Goal: Task Accomplishment & Management: Manage account settings

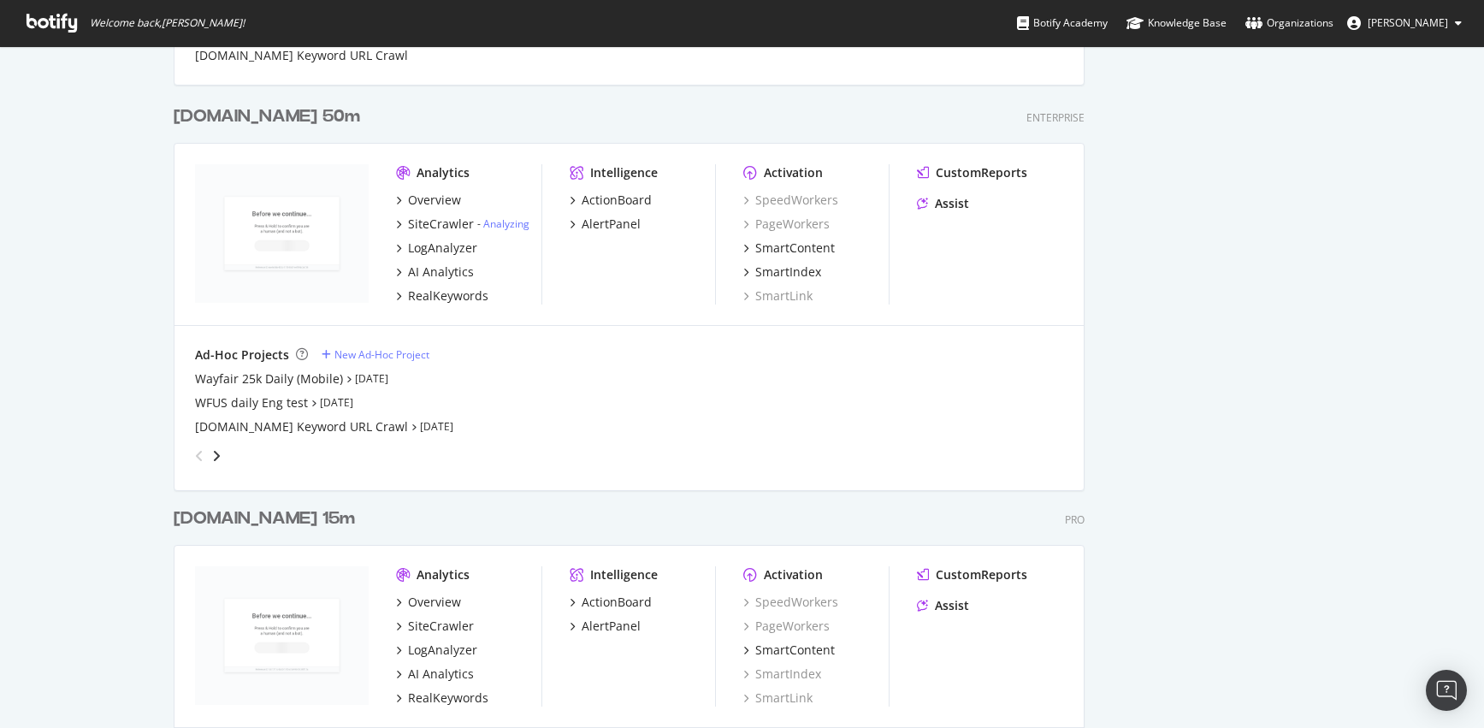
scroll to position [2386, 0]
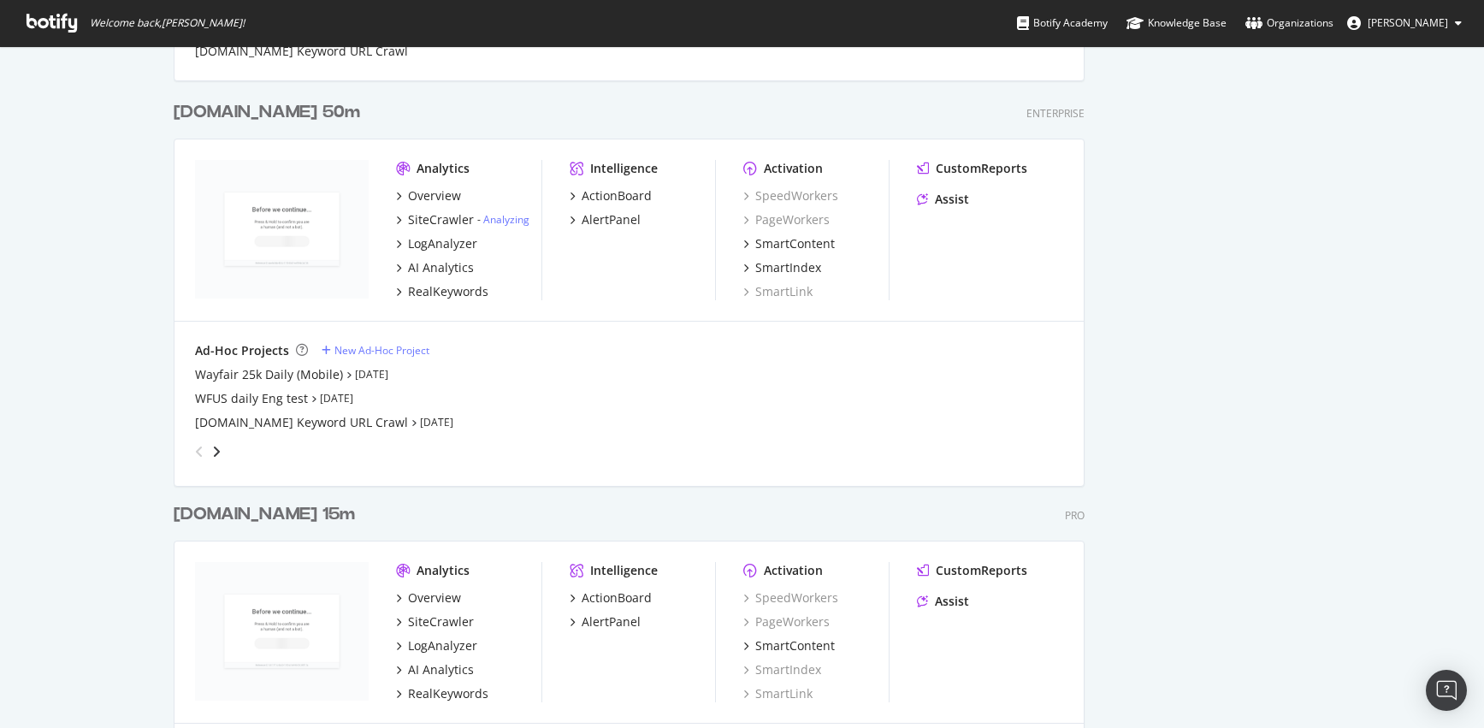
click at [257, 113] on div "Wayfair.com 50m" at bounding box center [267, 112] width 187 height 25
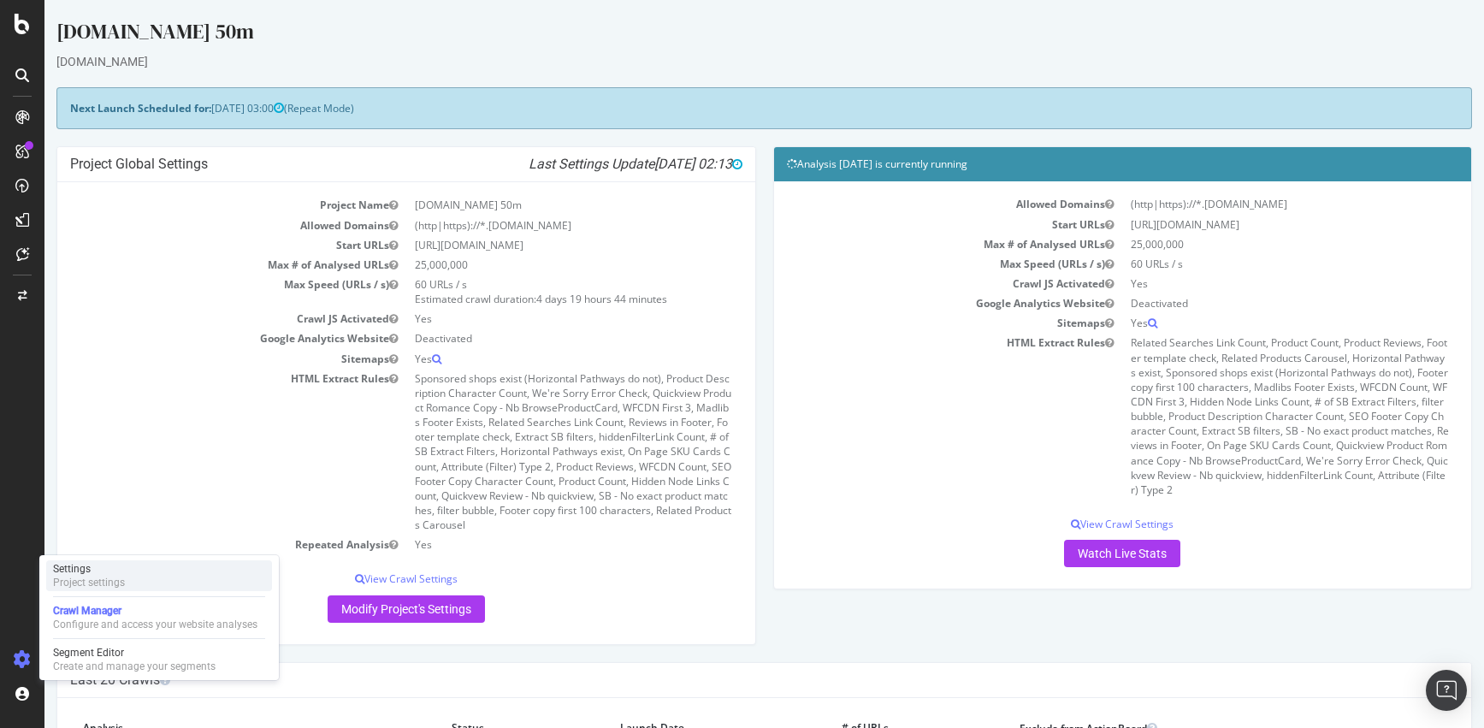
click at [101, 566] on div "Settings" at bounding box center [89, 569] width 72 height 14
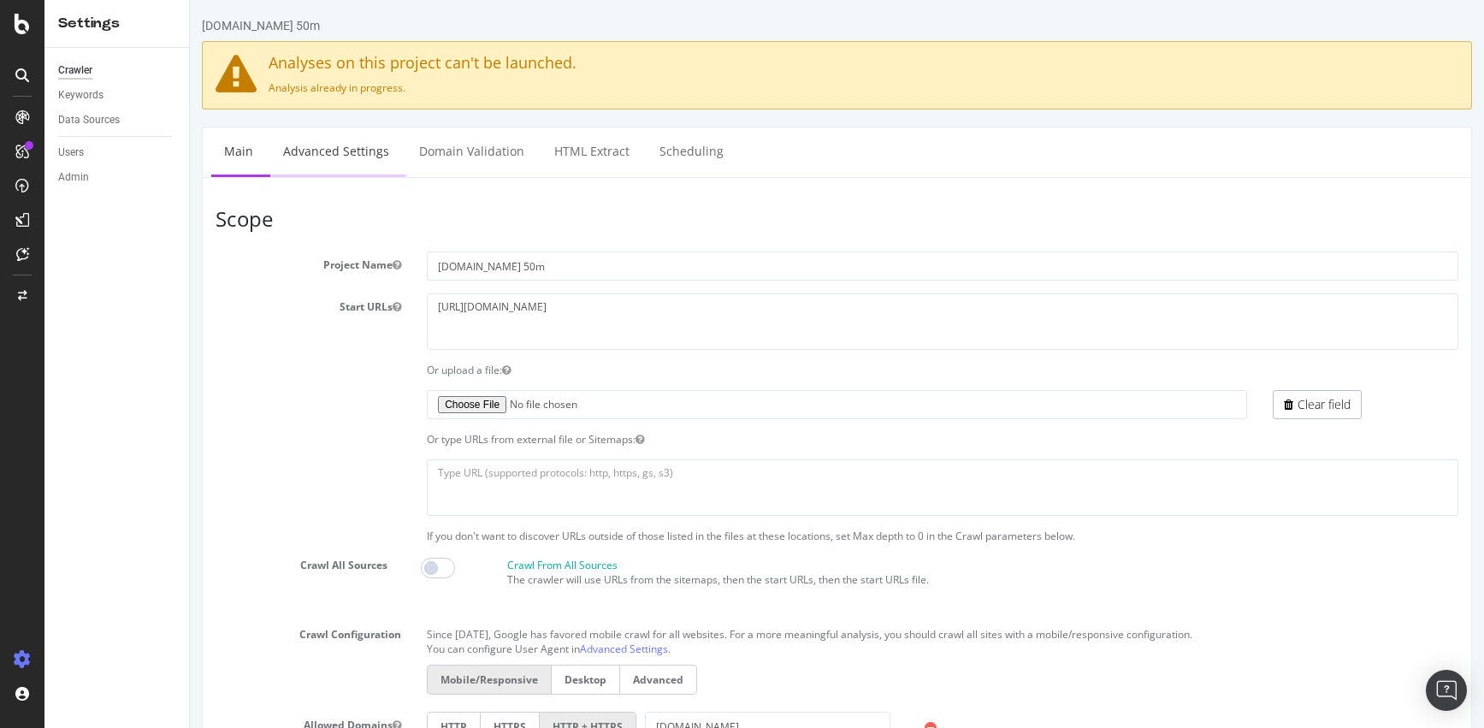
click at [346, 148] on link "Advanced Settings" at bounding box center [336, 150] width 132 height 47
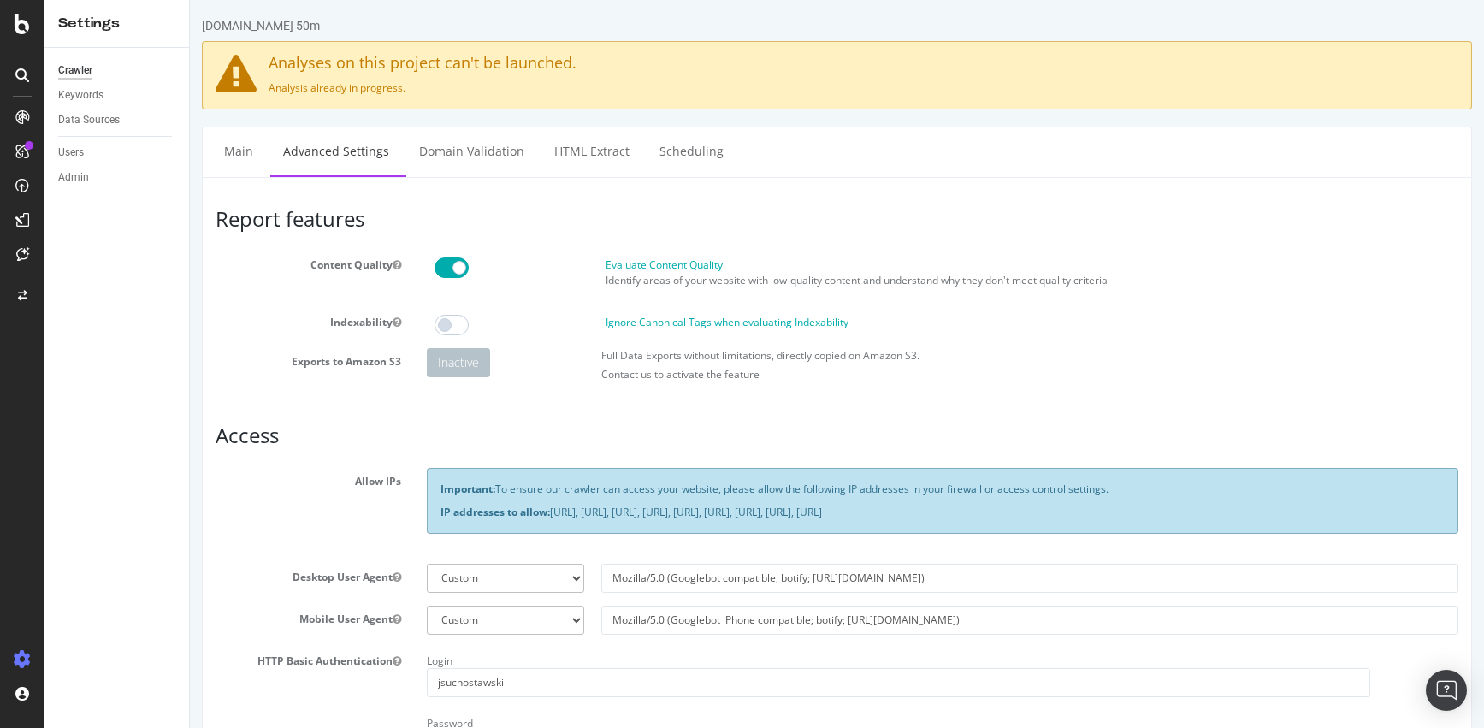
click at [19, 26] on icon at bounding box center [22, 24] width 15 height 21
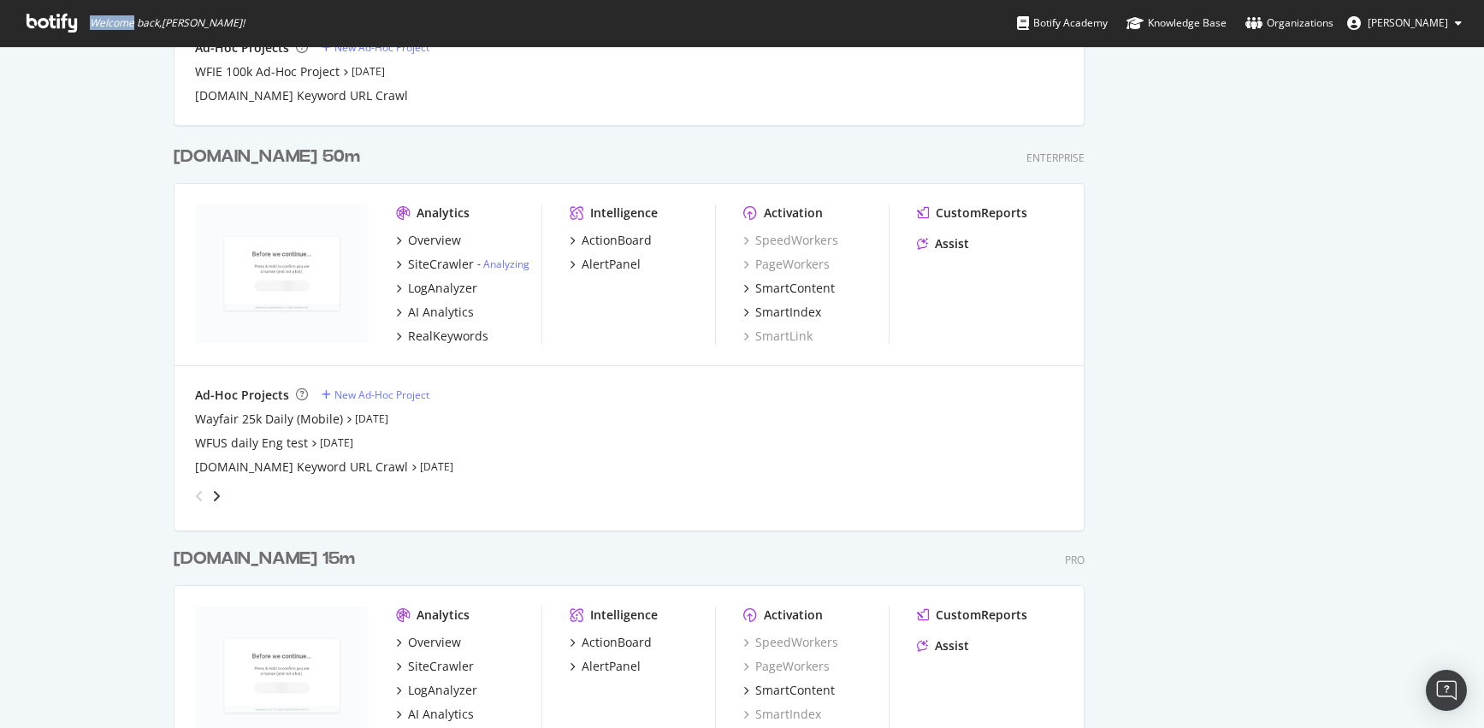
scroll to position [2346, 0]
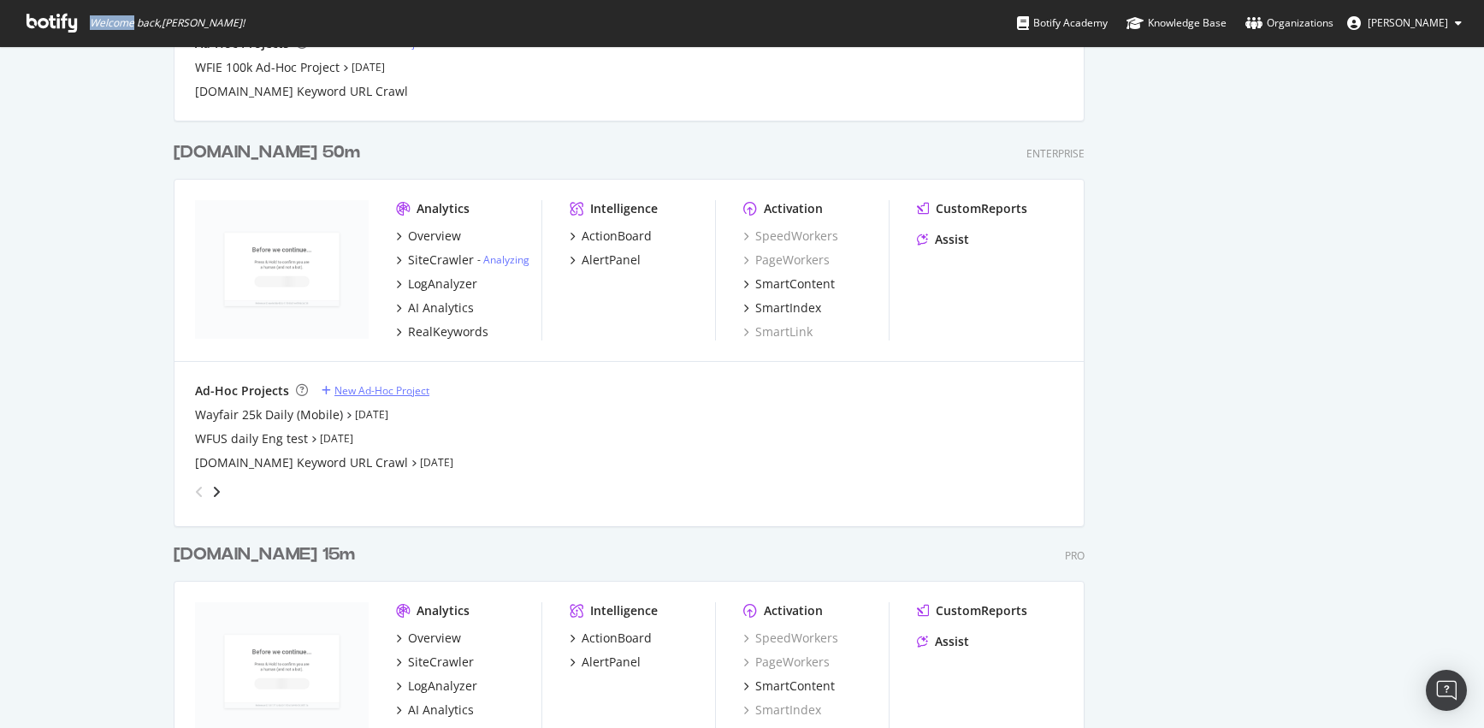
click at [374, 390] on div "New Ad-Hoc Project" at bounding box center [382, 390] width 95 height 15
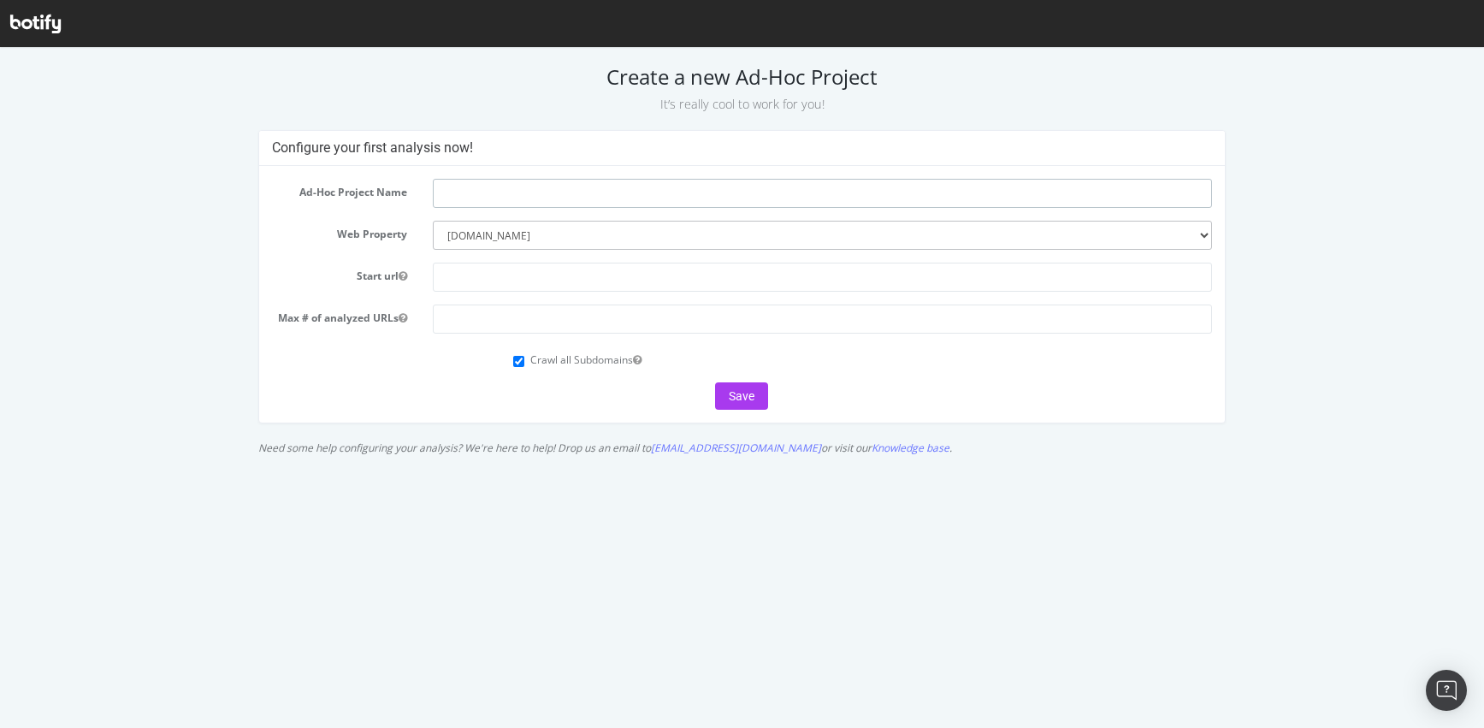
click at [464, 196] on input "text" at bounding box center [822, 193] width 779 height 29
click at [429, 148] on h4 "Configure your first analysis now!" at bounding box center [742, 147] width 940 height 17
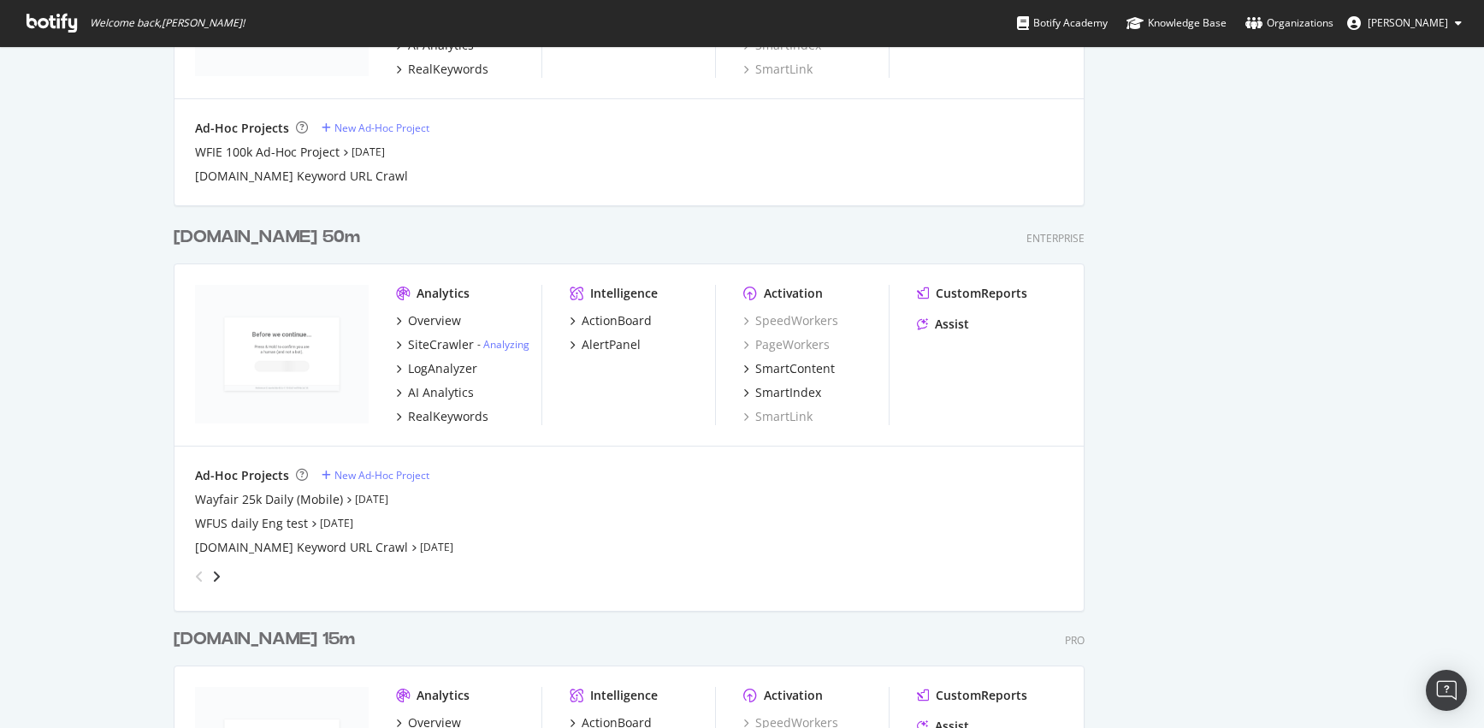
scroll to position [2278, 0]
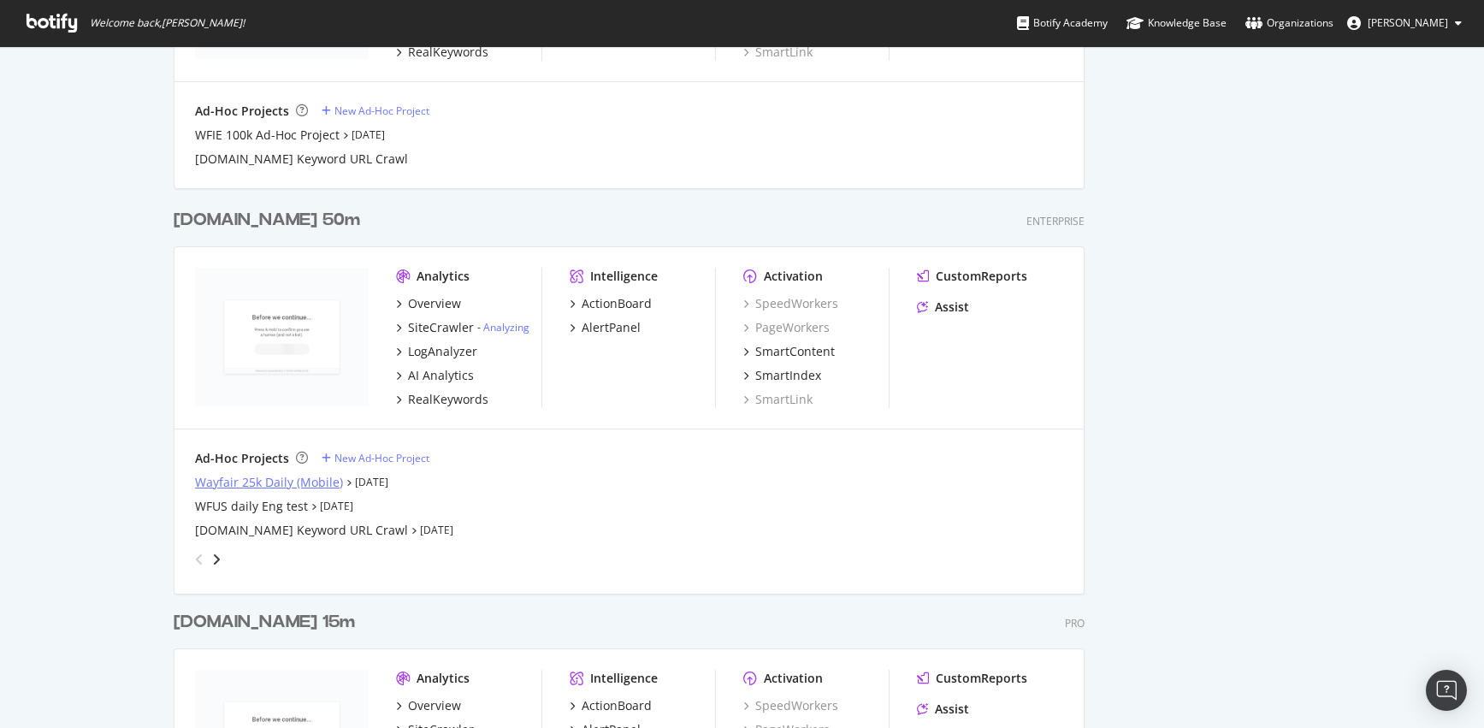
click at [204, 481] on div "Wayfair 25k Daily (Mobile)" at bounding box center [269, 482] width 148 height 17
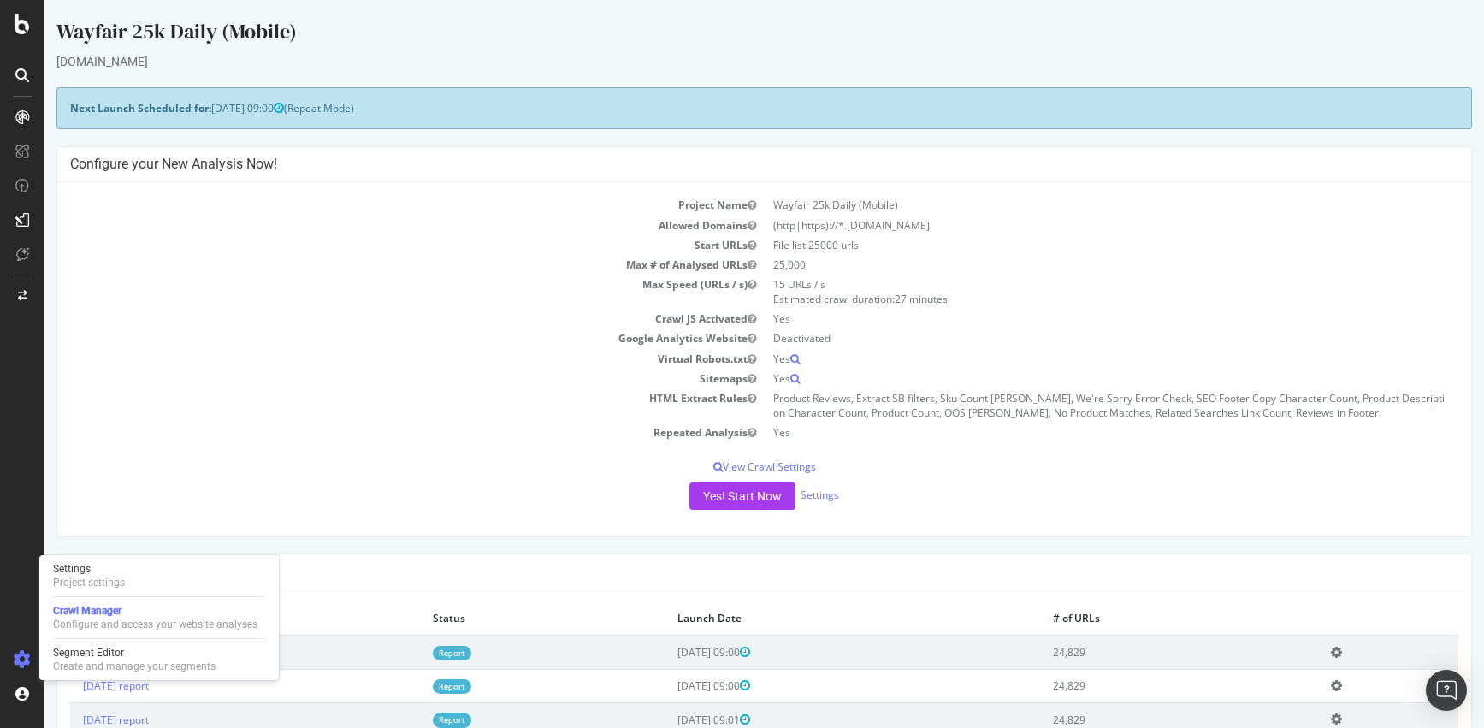
click at [98, 559] on div "Settings Project settings Crawl Manager Configure and access your website analy…" at bounding box center [159, 617] width 240 height 125
click at [97, 577] on div "Project settings" at bounding box center [89, 583] width 72 height 14
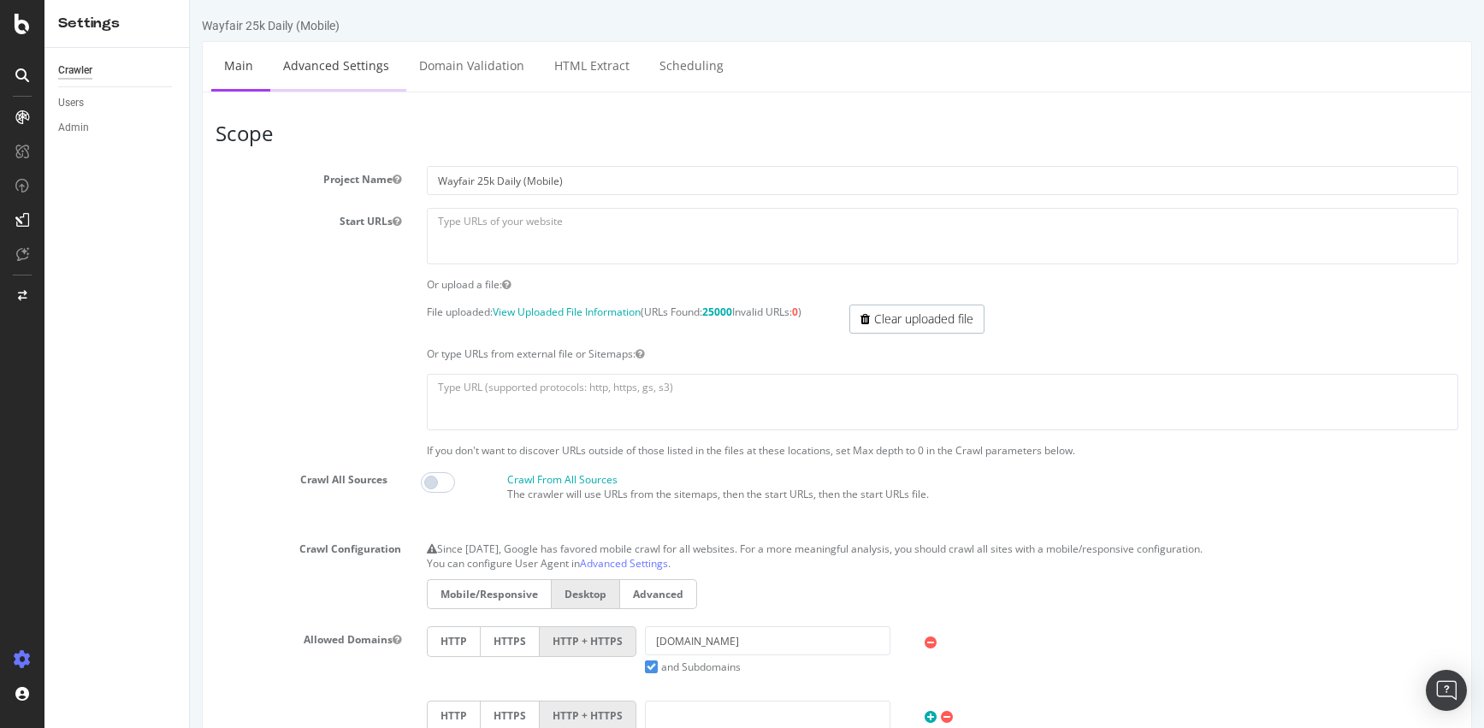
click at [329, 66] on link "Advanced Settings" at bounding box center [336, 65] width 132 height 47
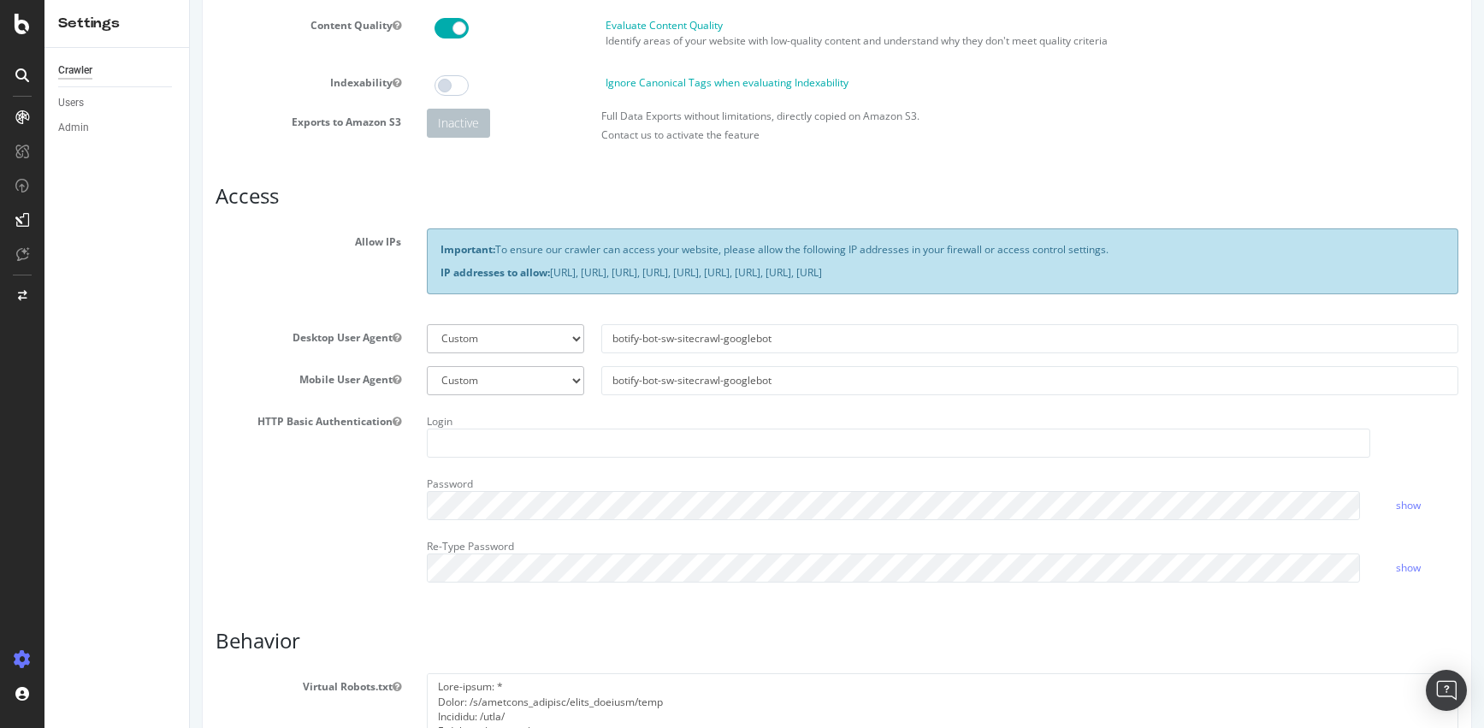
scroll to position [170, 0]
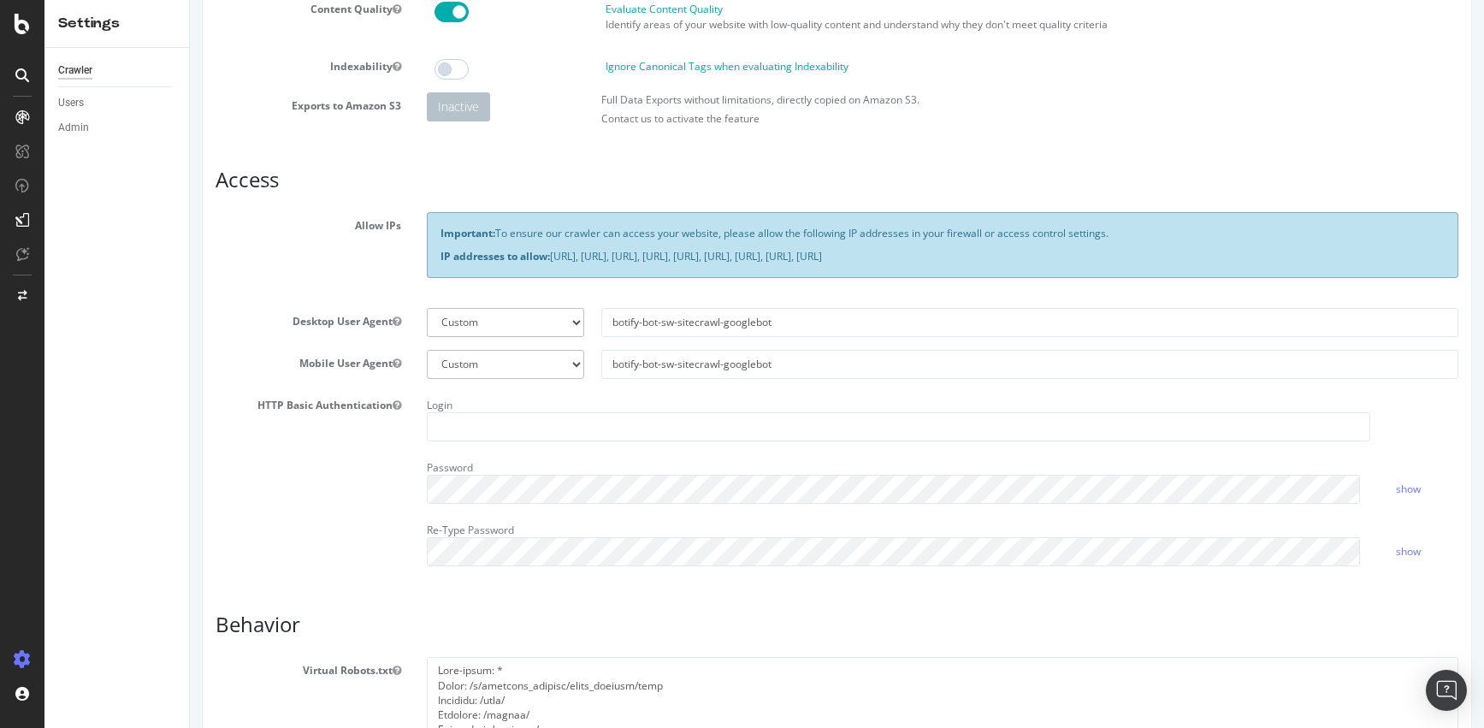
click at [306, 192] on article "Access Allow IPs Important: To ensure our crawler can access your website, plea…" at bounding box center [837, 374] width 1243 height 411
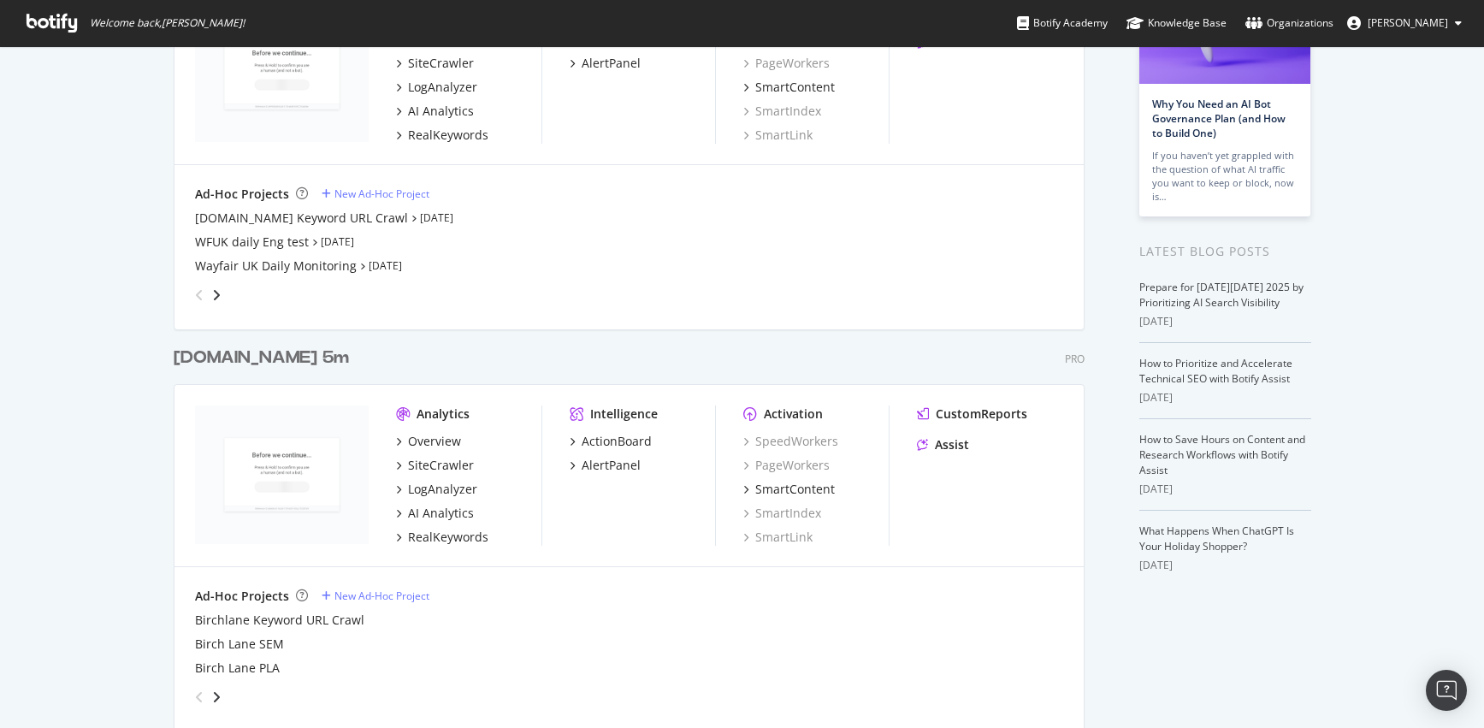
scroll to position [190, 0]
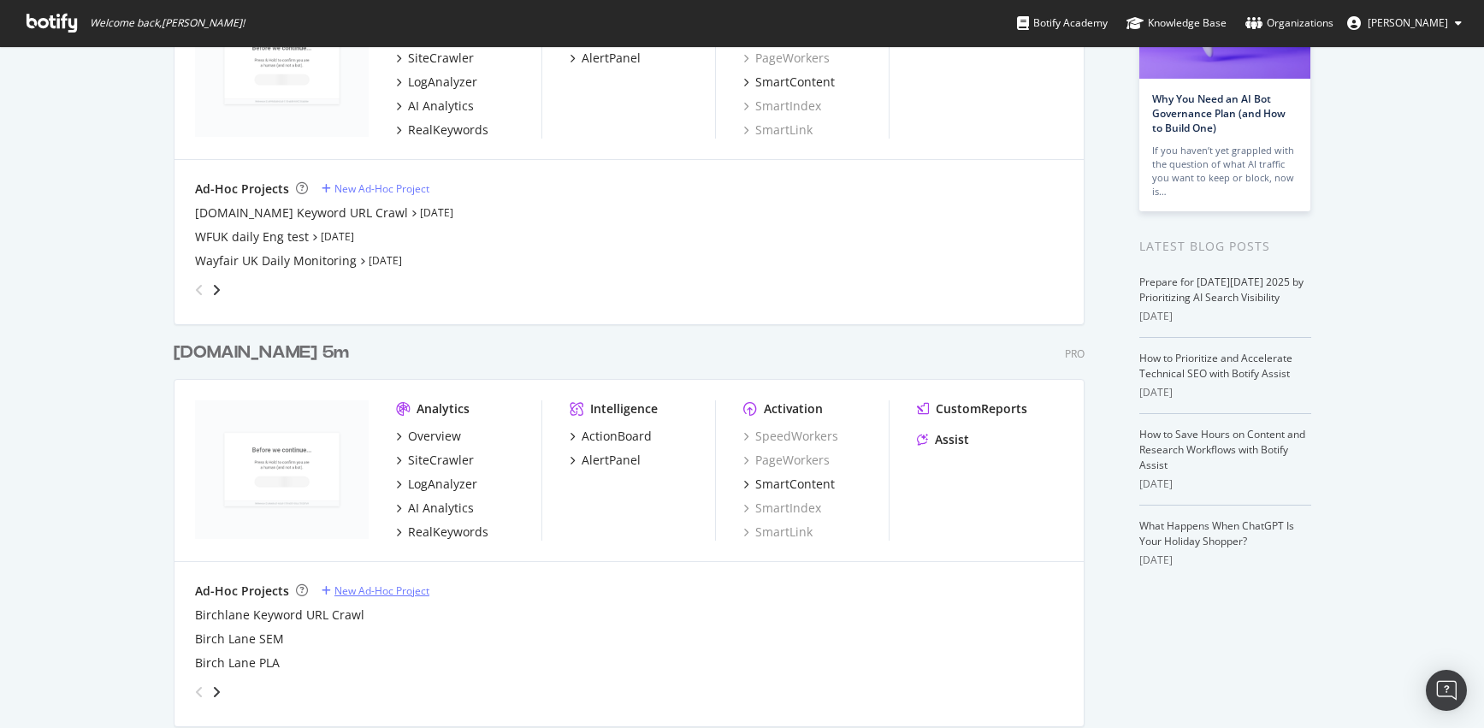
click at [417, 590] on div "New Ad-Hoc Project" at bounding box center [382, 590] width 95 height 15
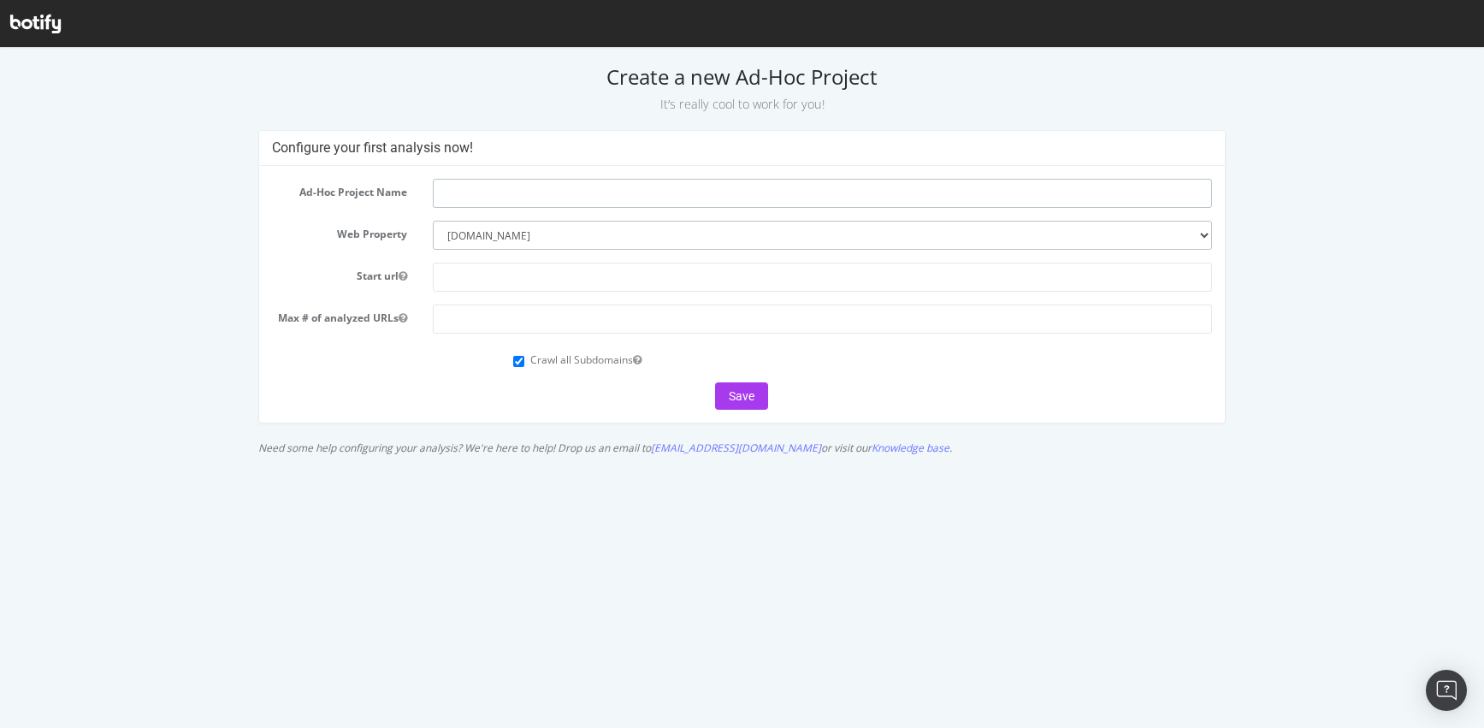
click at [536, 198] on input "text" at bounding box center [822, 193] width 779 height 29
type input "Test BL Crawl"
click at [487, 264] on input "text" at bounding box center [822, 277] width 779 height 29
click at [561, 231] on select "--------- www.wayfair.com www.birchlane.com www.jossandmain.com www.perigold.co…" at bounding box center [822, 235] width 779 height 29
click at [496, 282] on input "www" at bounding box center [822, 277] width 779 height 29
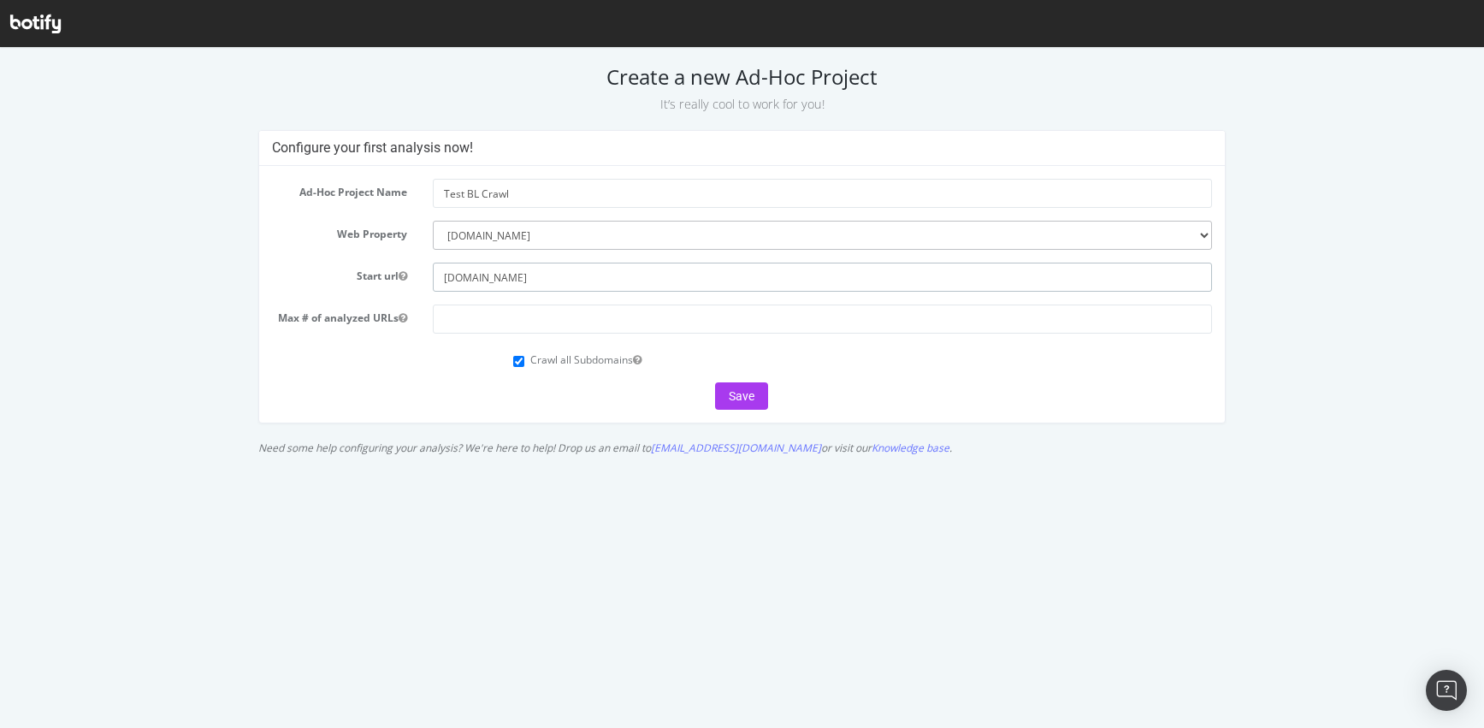
type input "[DOMAIN_NAME]"
click at [498, 317] on input "number" at bounding box center [822, 319] width 779 height 29
type input "10"
click at [477, 372] on form "Ad-Hoc Project Name Test BL Crawl Web Property --------- www.wayfair.com www.bi…" at bounding box center [742, 294] width 940 height 231
click at [741, 392] on button "Save" at bounding box center [741, 395] width 53 height 27
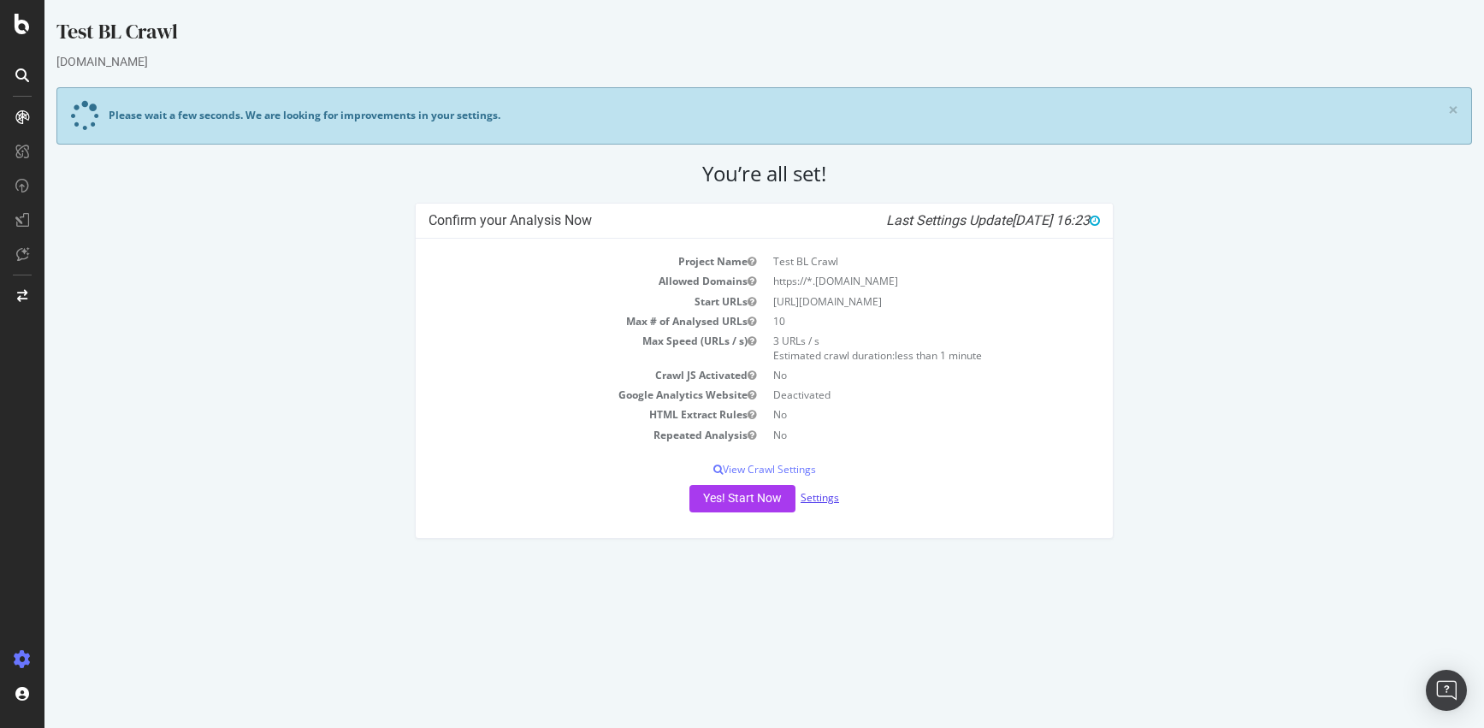
click at [836, 497] on link "Settings" at bounding box center [820, 497] width 38 height 15
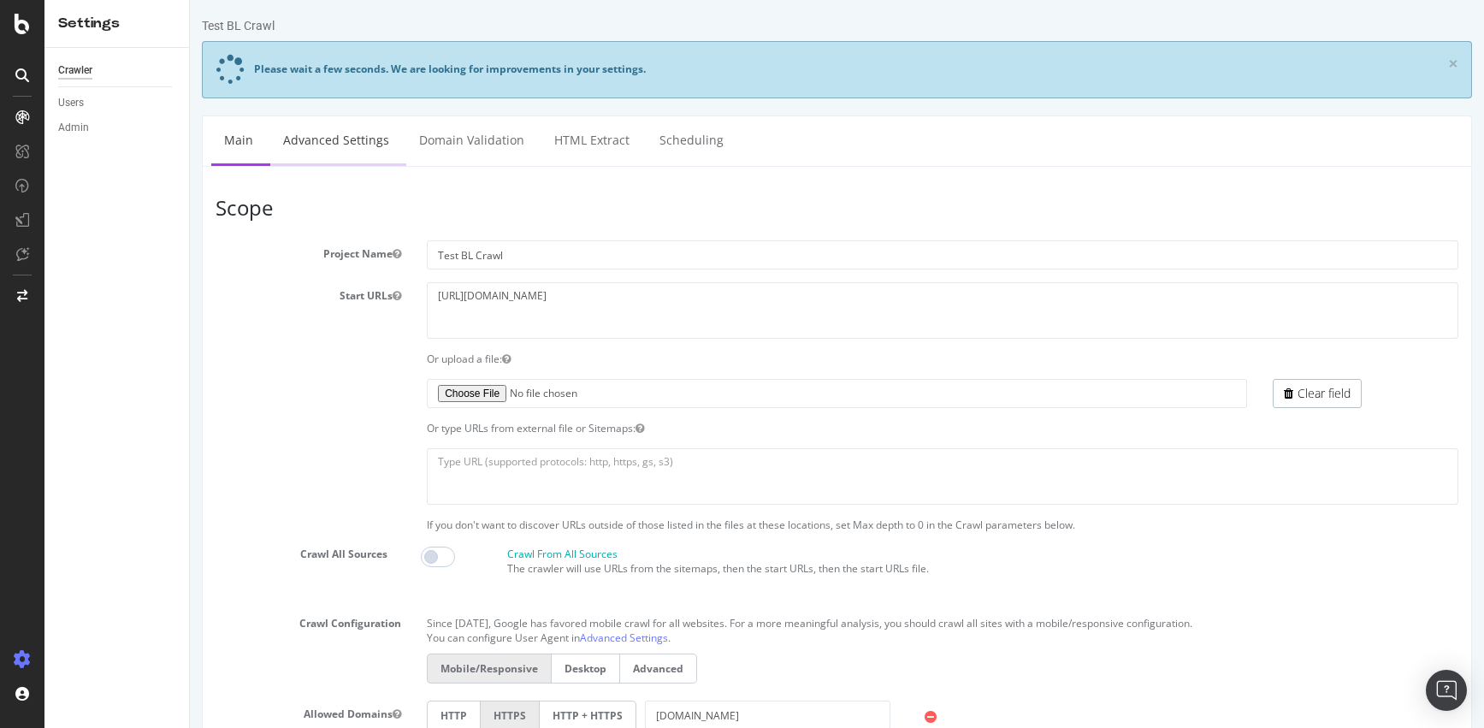
click at [317, 133] on link "Advanced Settings" at bounding box center [336, 139] width 132 height 47
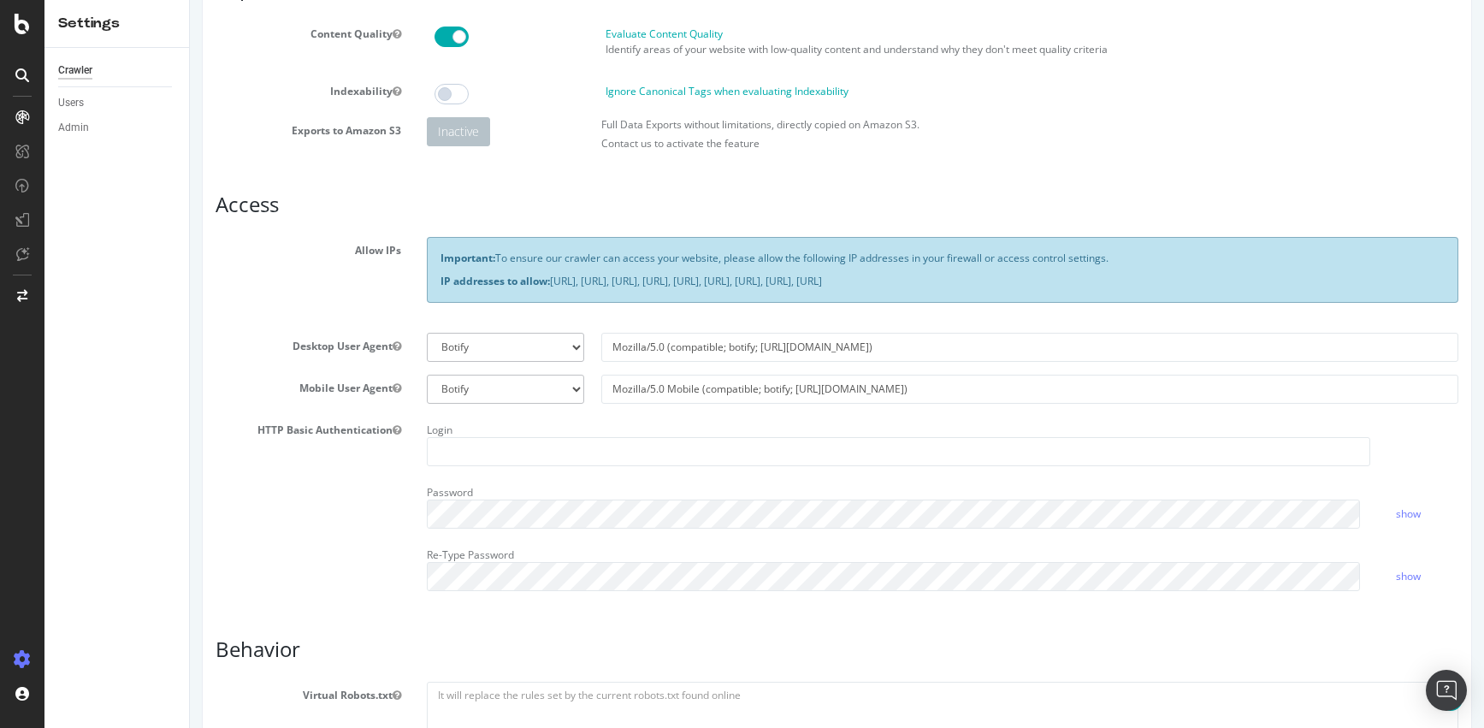
scroll to position [293, 0]
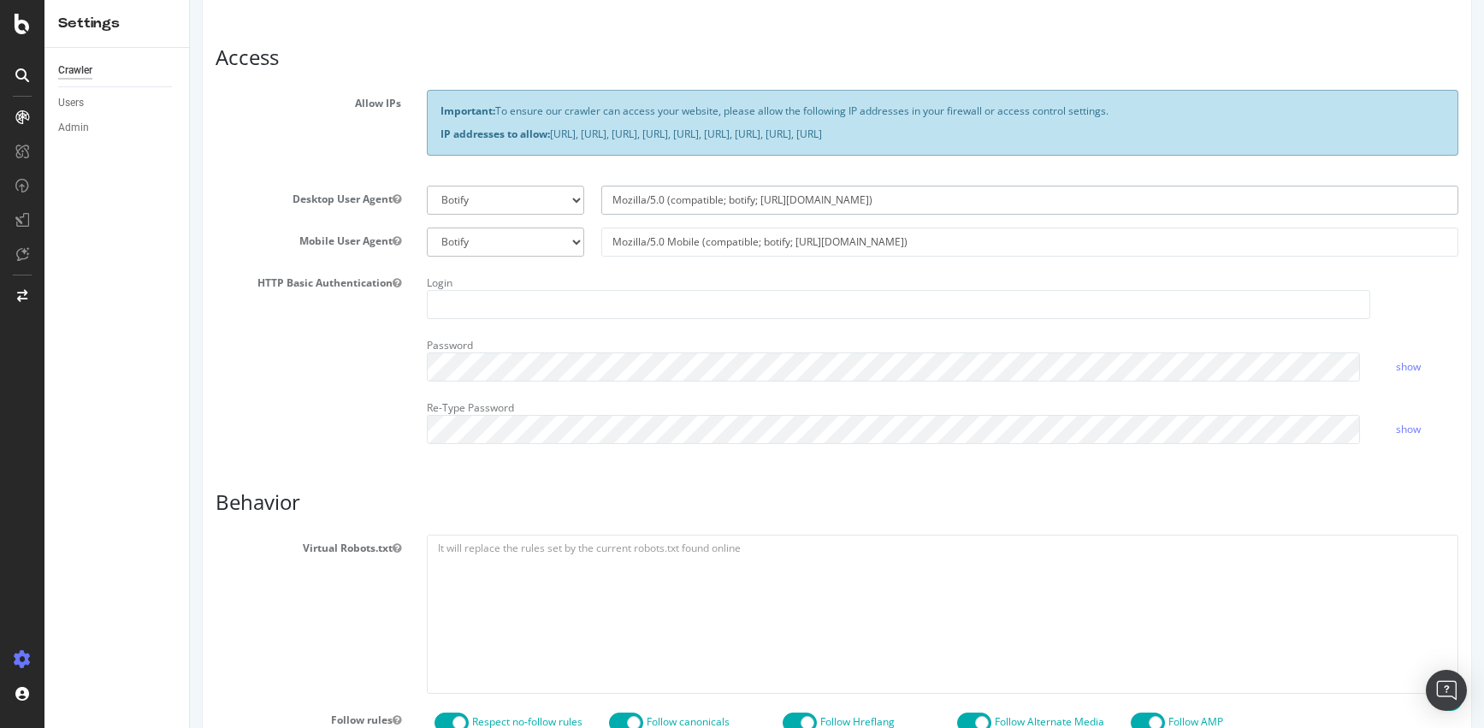
drag, startPoint x: 861, startPoint y: 193, endPoint x: 601, endPoint y: 200, distance: 259.3
click at [601, 200] on input "Mozilla/5.0 (compatible; botify; [URL][DOMAIN_NAME])" at bounding box center [1029, 200] width 857 height 29
select select
drag, startPoint x: 917, startPoint y: 245, endPoint x: 573, endPoint y: 242, distance: 343.9
click at [573, 242] on div "Botify Googlebot Safari iPhone Safari iPad Chrome Android Custom Mozilla/5.0 Mo…" at bounding box center [942, 242] width 1049 height 29
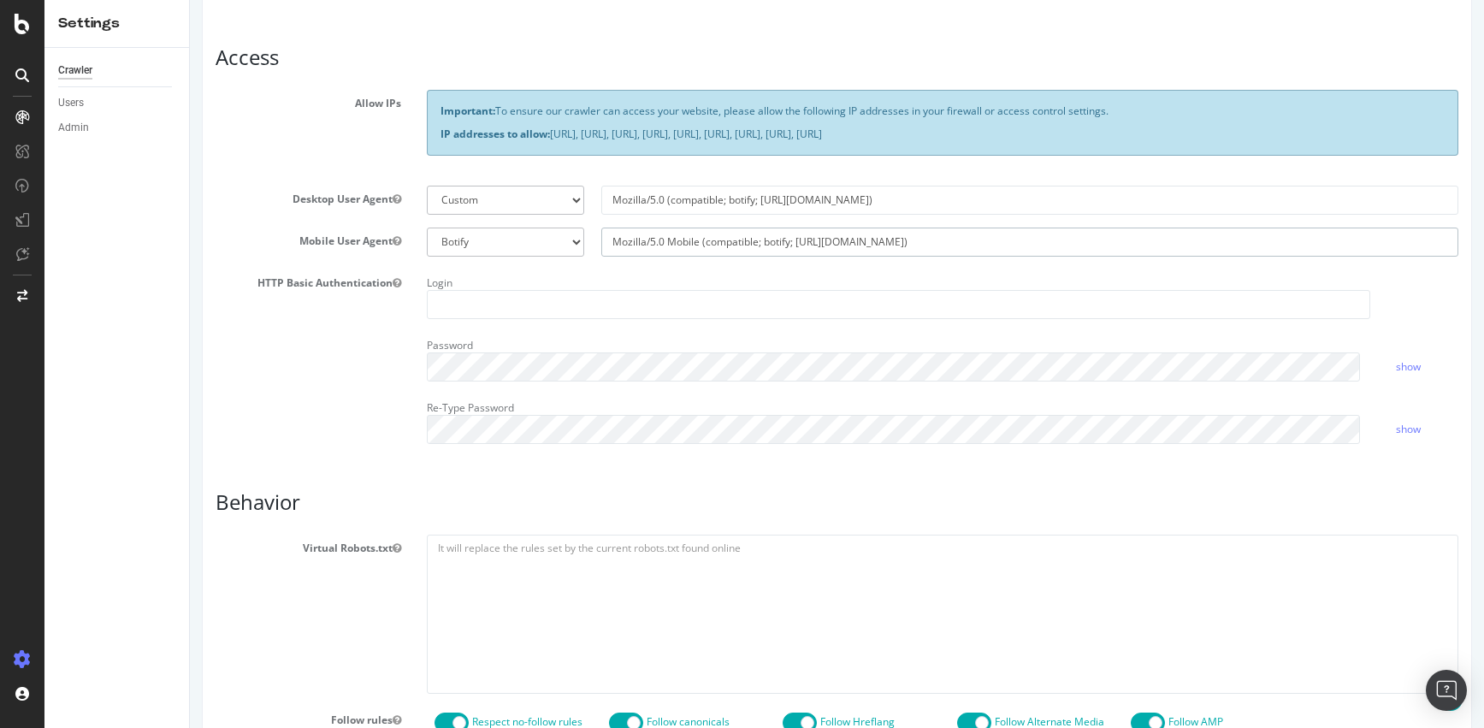
select select
